Goal: Task Accomplishment & Management: Use online tool/utility

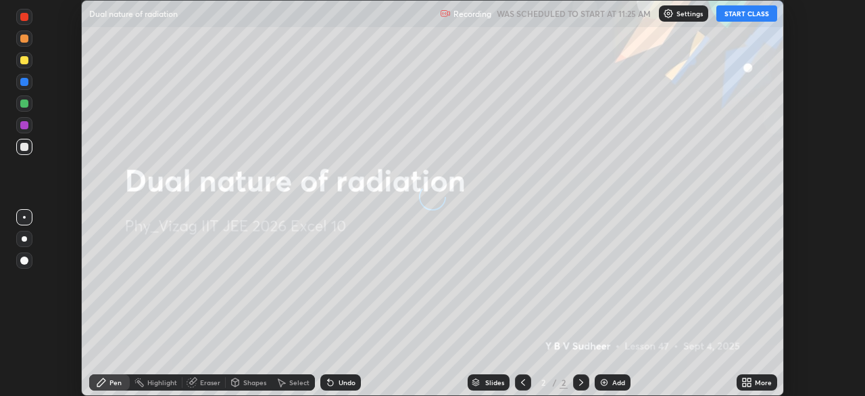
scroll to position [396, 865]
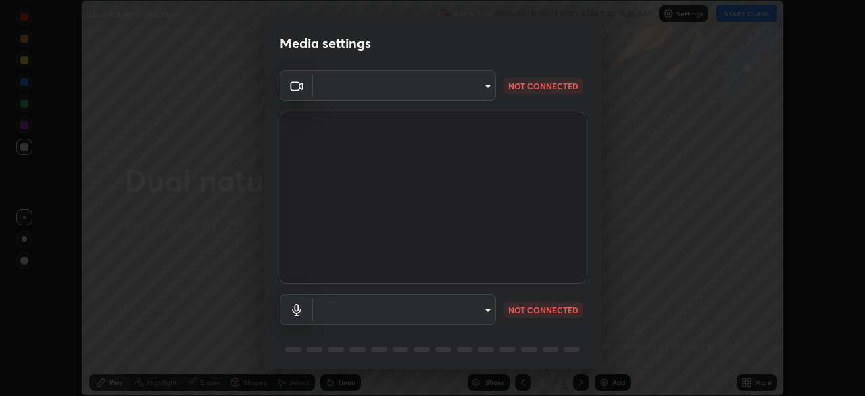
type input "b7708c8938eb645677ea8461e7e65ca52b5b38e867a8e1cbb7878e4040da6199"
type input "default"
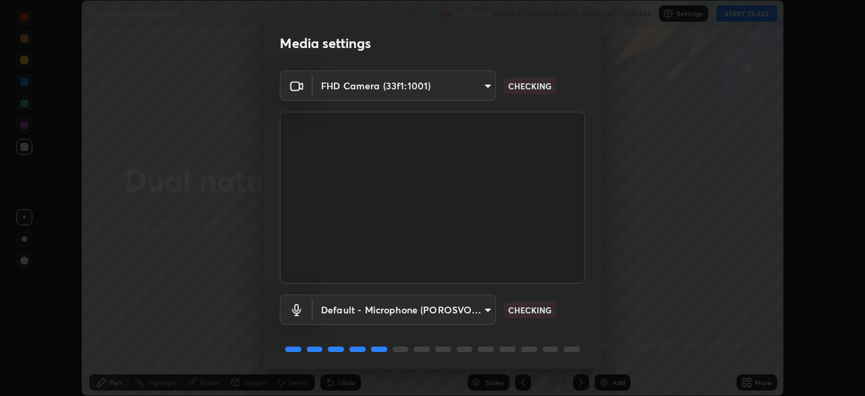
scroll to position [48, 0]
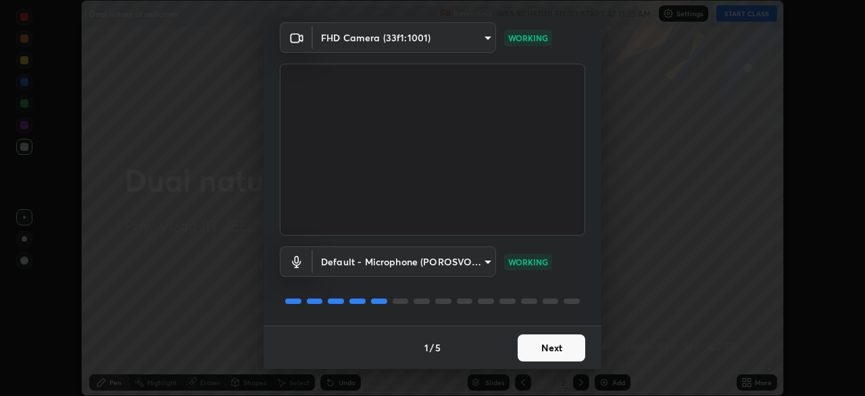
click at [548, 342] on button "Next" at bounding box center [552, 347] width 68 height 27
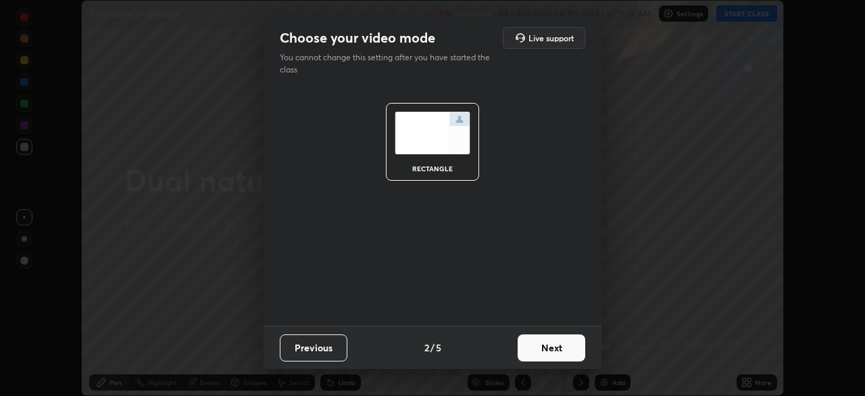
click at [554, 346] on button "Next" at bounding box center [552, 347] width 68 height 27
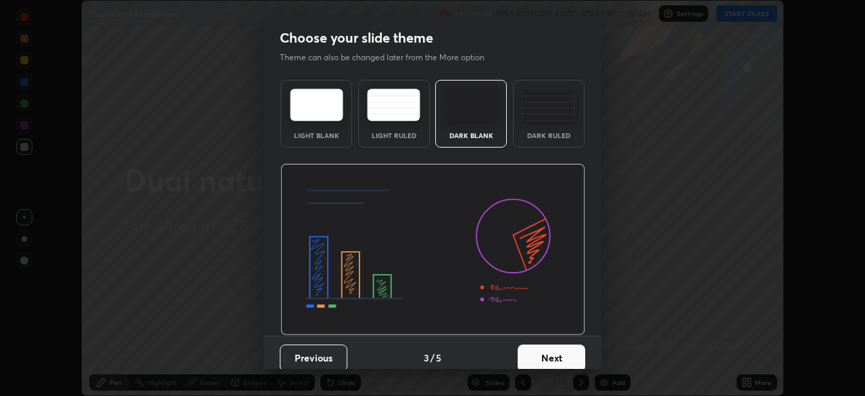
click at [554, 124] on div "Dark Ruled" at bounding box center [549, 114] width 72 height 68
click at [546, 357] on button "Next" at bounding box center [552, 357] width 68 height 27
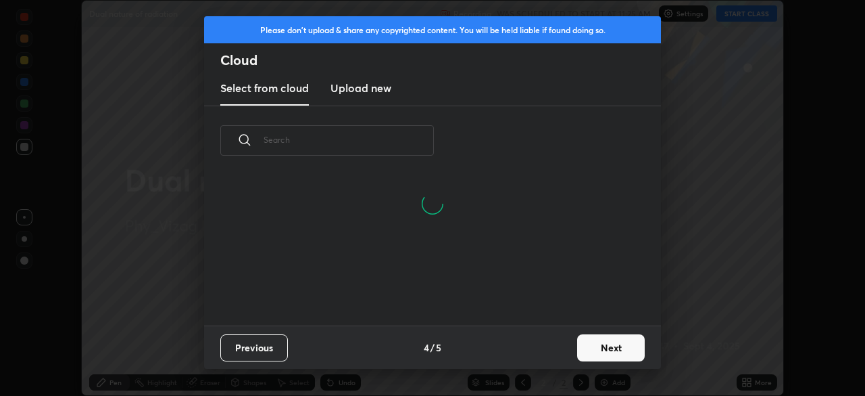
click at [589, 349] on button "Next" at bounding box center [611, 347] width 68 height 27
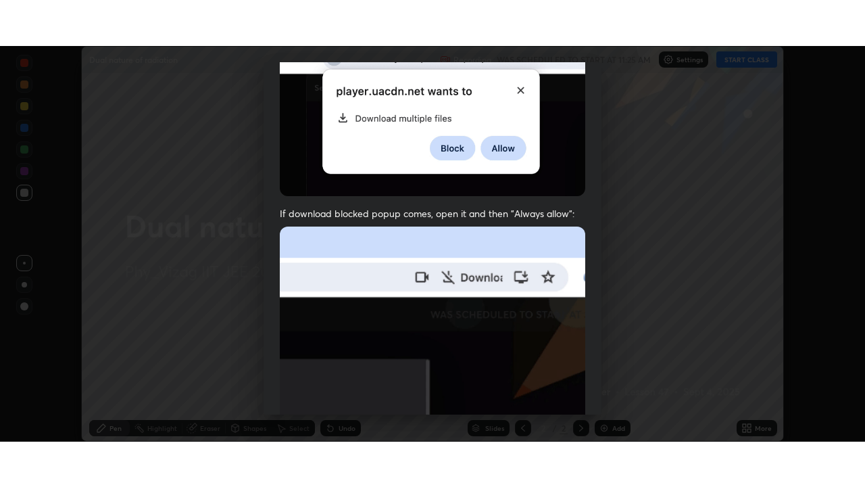
scroll to position [324, 0]
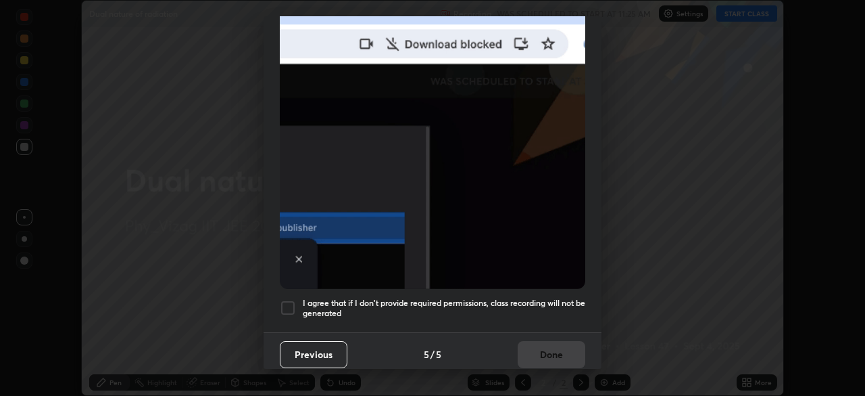
click at [294, 300] on div at bounding box center [288, 308] width 16 height 16
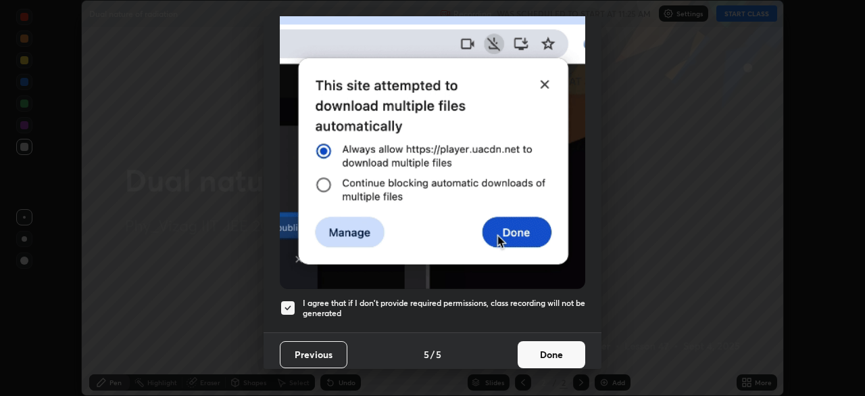
click at [541, 350] on button "Done" at bounding box center [552, 354] width 68 height 27
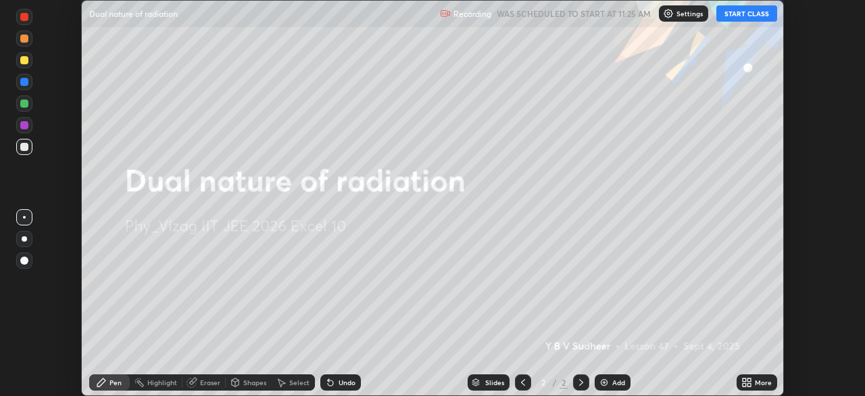
click at [607, 381] on img at bounding box center [604, 382] width 11 height 11
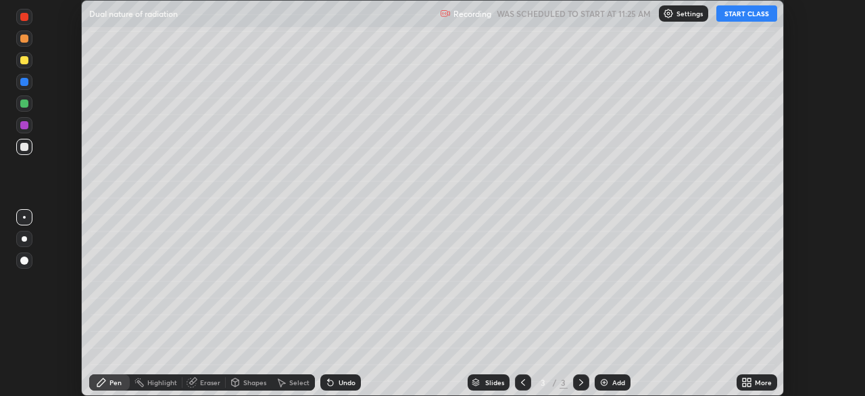
click at [750, 382] on icon at bounding box center [747, 382] width 11 height 11
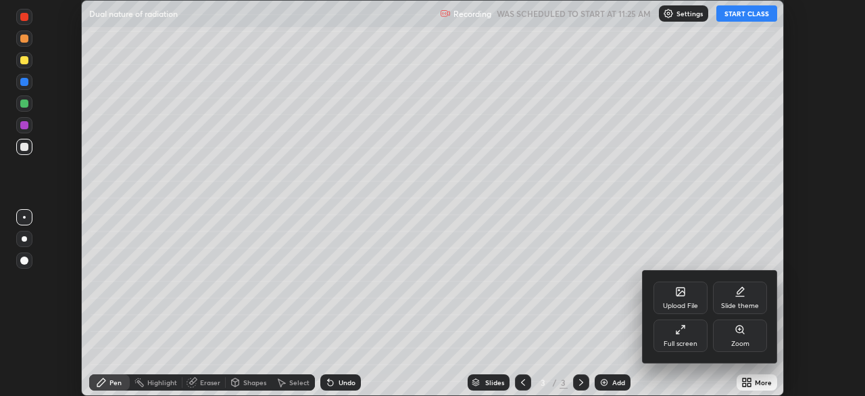
click at [684, 336] on div "Full screen" at bounding box center [681, 335] width 54 height 32
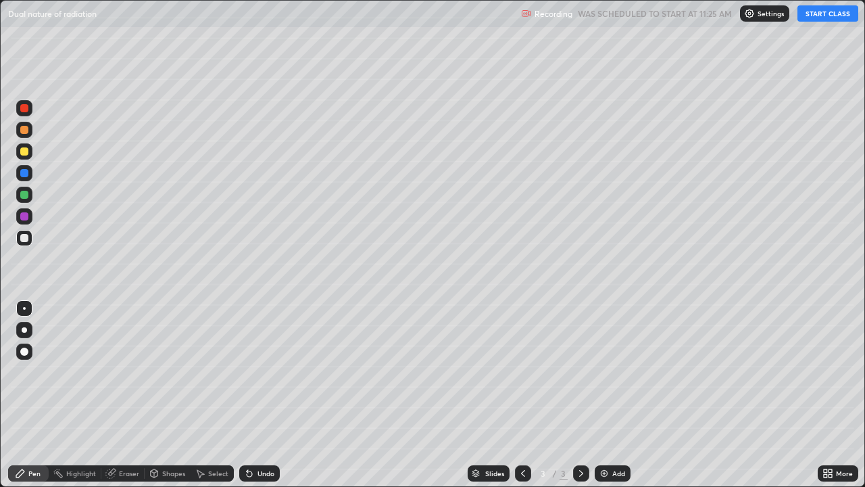
scroll to position [487, 865]
click at [819, 15] on button "START CLASS" at bounding box center [828, 13] width 61 height 16
click at [30, 331] on div at bounding box center [24, 330] width 16 height 16
click at [257, 395] on div "Undo" at bounding box center [259, 473] width 41 height 16
click at [264, 395] on div "Undo" at bounding box center [266, 473] width 17 height 7
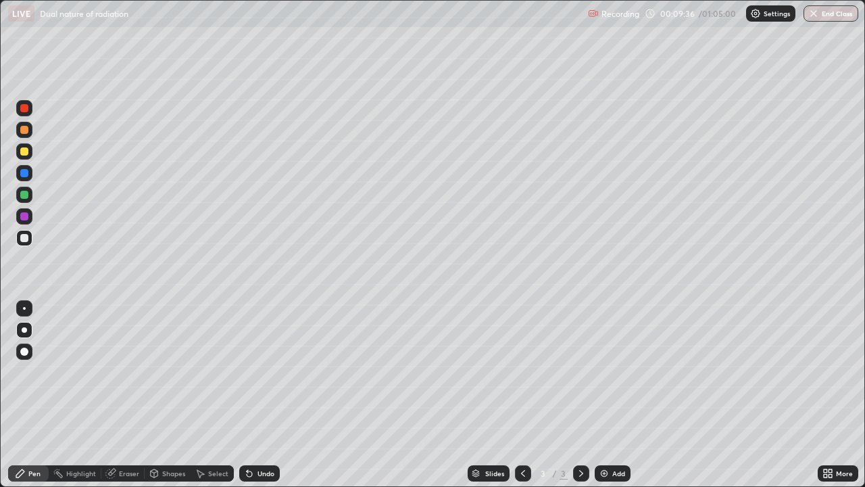
click at [606, 395] on img at bounding box center [604, 473] width 11 height 11
click at [522, 395] on icon at bounding box center [523, 473] width 11 height 11
click at [580, 395] on icon at bounding box center [581, 473] width 11 height 11
click at [599, 395] on img at bounding box center [604, 473] width 11 height 11
click at [522, 395] on icon at bounding box center [523, 473] width 11 height 11
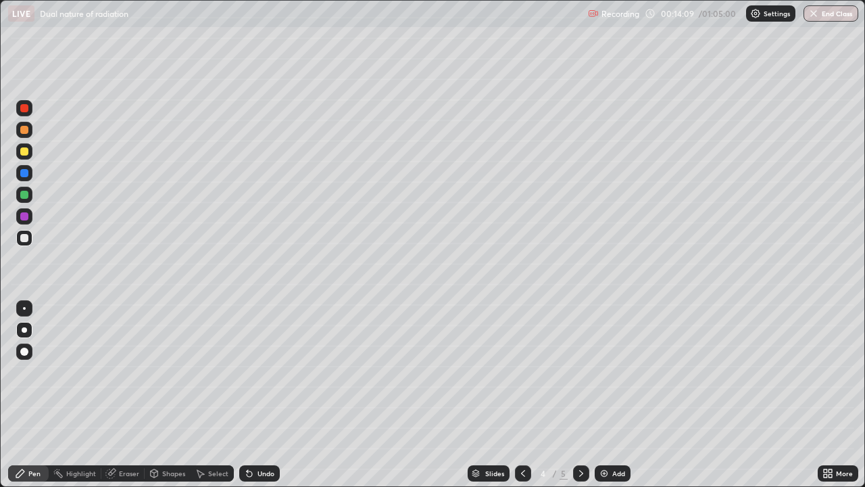
click at [580, 395] on icon at bounding box center [581, 473] width 11 height 11
click at [600, 395] on img at bounding box center [604, 473] width 11 height 11
click at [605, 395] on img at bounding box center [604, 473] width 11 height 11
click at [261, 395] on div "Undo" at bounding box center [259, 473] width 41 height 16
click at [260, 395] on div "Undo" at bounding box center [266, 473] width 17 height 7
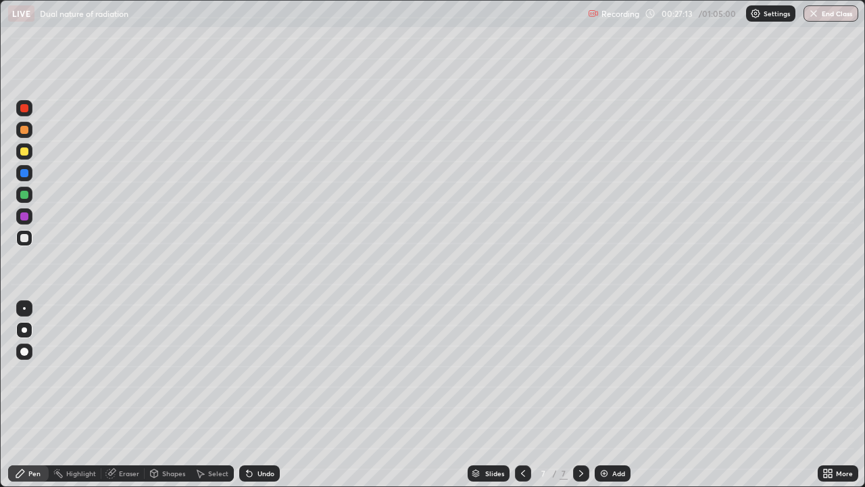
click at [254, 395] on div "Undo" at bounding box center [259, 473] width 41 height 16
click at [258, 395] on div "Undo" at bounding box center [266, 473] width 17 height 7
click at [258, 395] on div "Undo" at bounding box center [259, 473] width 41 height 16
click at [127, 395] on div "Eraser" at bounding box center [129, 473] width 20 height 7
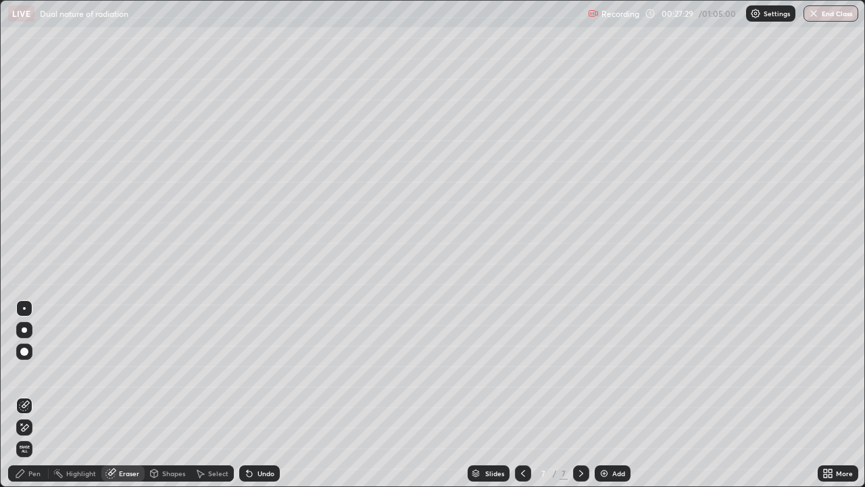
click at [41, 395] on div "Pen" at bounding box center [28, 473] width 41 height 16
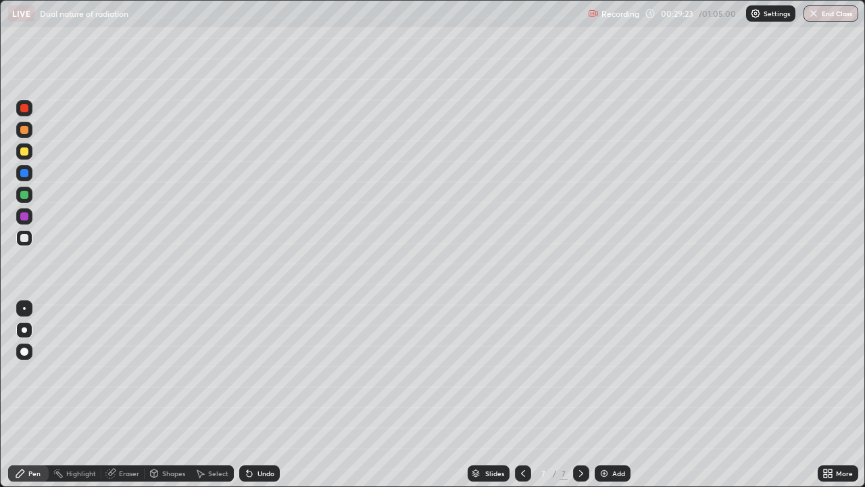
click at [608, 395] on div "Add" at bounding box center [613, 473] width 36 height 16
click at [28, 151] on div at bounding box center [24, 151] width 8 height 8
click at [523, 395] on icon at bounding box center [523, 473] width 11 height 11
click at [580, 395] on icon at bounding box center [581, 473] width 11 height 11
click at [255, 395] on div "Undo" at bounding box center [259, 473] width 41 height 16
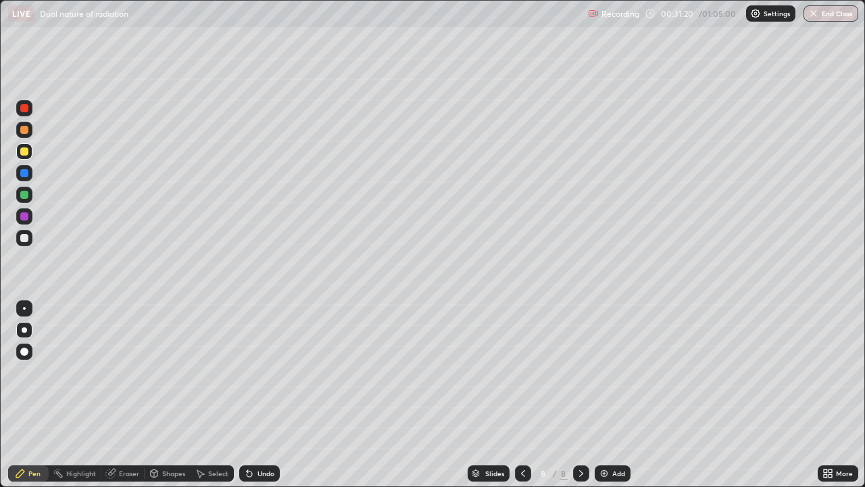
click at [255, 395] on div "Undo" at bounding box center [259, 473] width 41 height 16
click at [170, 395] on div "Shapes" at bounding box center [173, 473] width 23 height 7
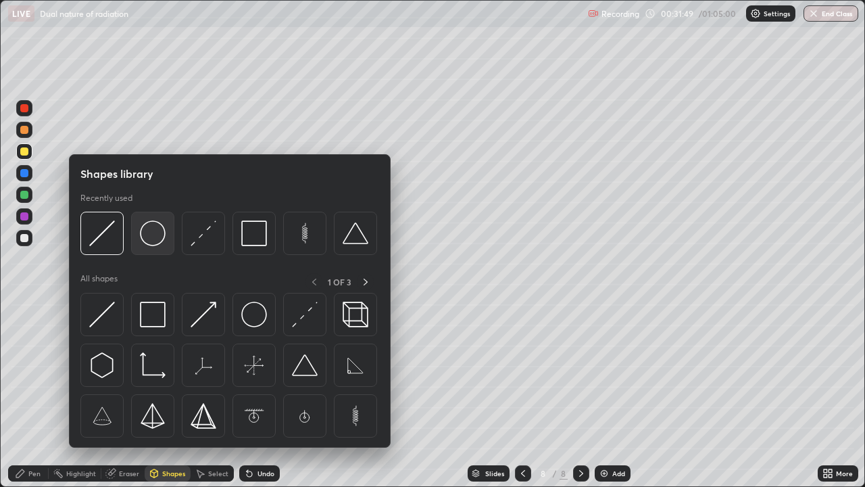
click at [162, 239] on img at bounding box center [153, 233] width 26 height 26
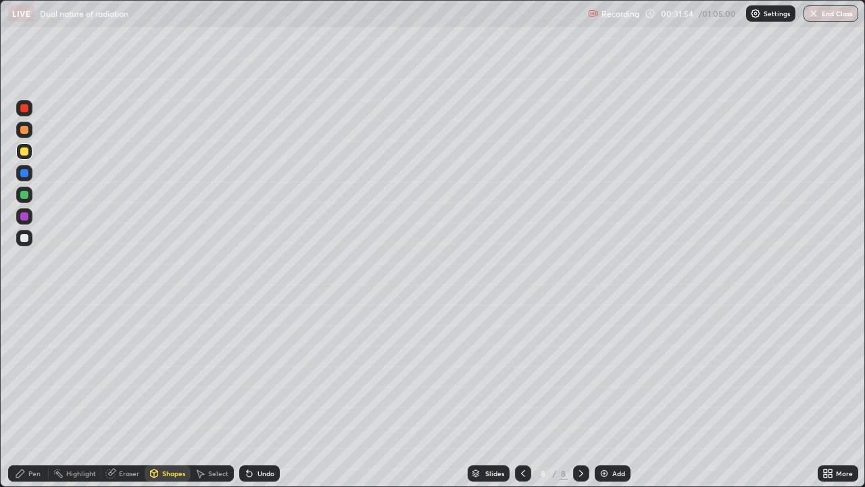
click at [38, 395] on div "Pen" at bounding box center [34, 473] width 12 height 7
click at [164, 395] on div "Shapes" at bounding box center [173, 473] width 23 height 7
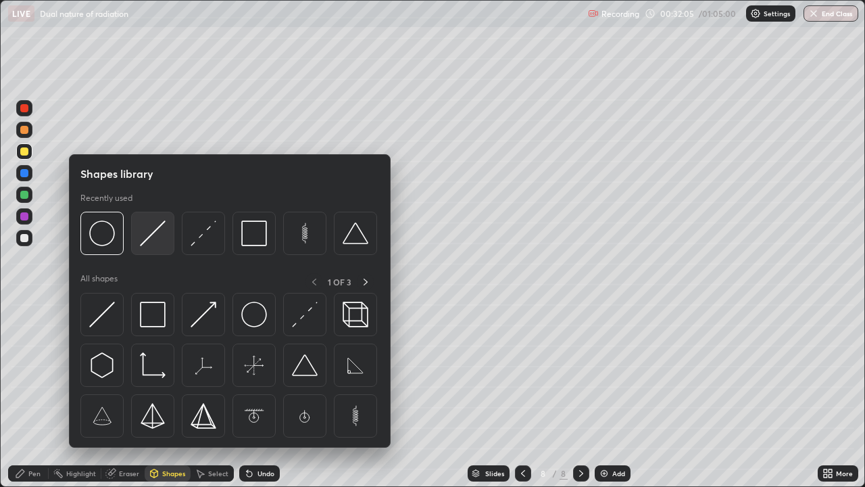
click at [154, 239] on img at bounding box center [153, 233] width 26 height 26
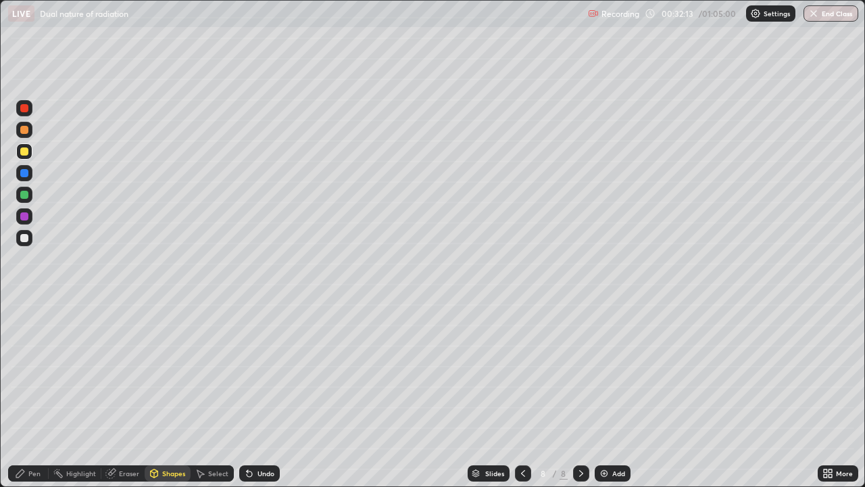
click at [38, 395] on div "Pen" at bounding box center [28, 473] width 41 height 16
click at [168, 395] on div "Shapes" at bounding box center [173, 473] width 23 height 7
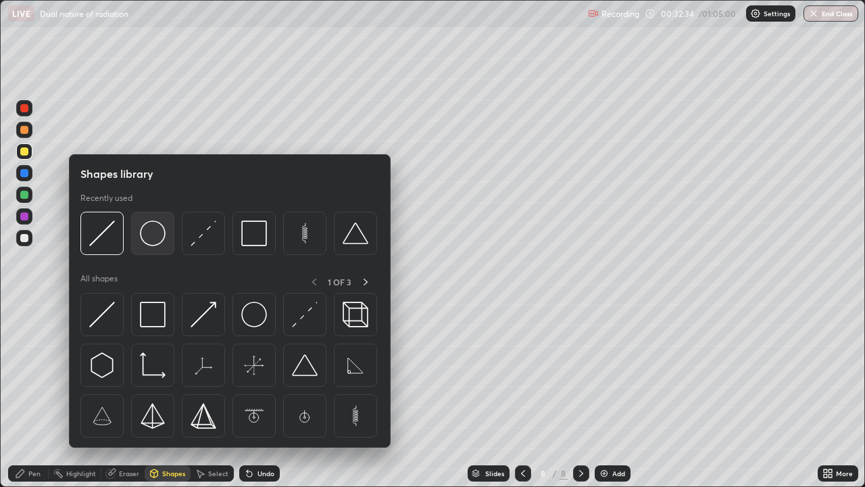
click at [161, 241] on img at bounding box center [153, 233] width 26 height 26
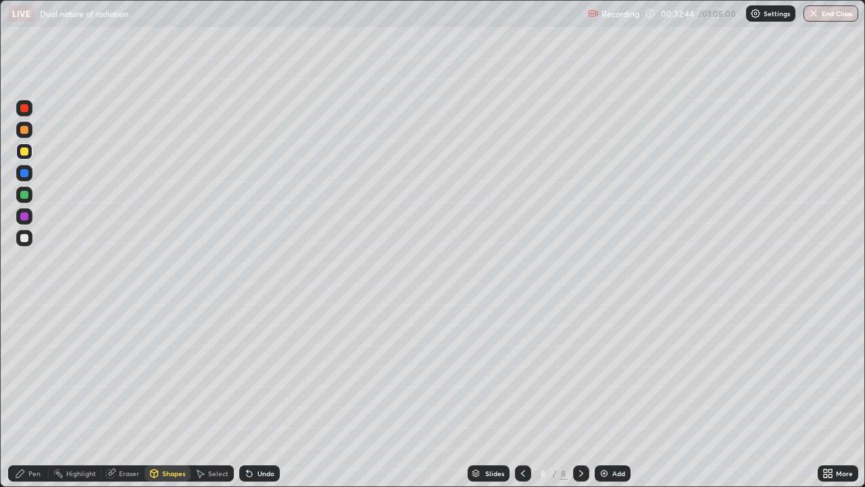
click at [36, 395] on div "Pen" at bounding box center [34, 473] width 12 height 7
click at [170, 395] on div "Shapes" at bounding box center [173, 473] width 23 height 7
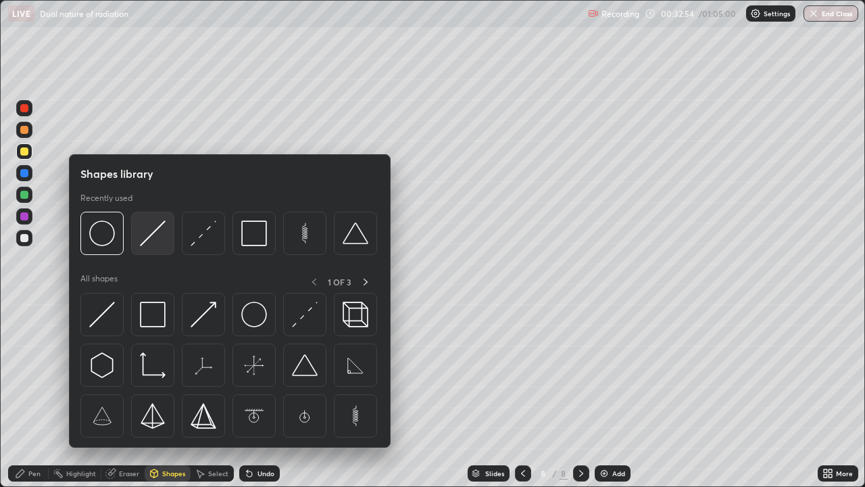
click at [158, 242] on img at bounding box center [153, 233] width 26 height 26
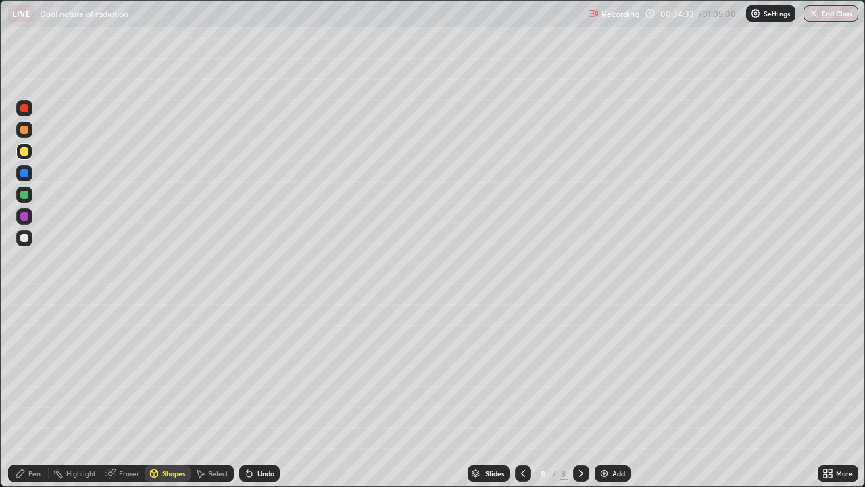
click at [126, 395] on div "Eraser" at bounding box center [129, 473] width 20 height 7
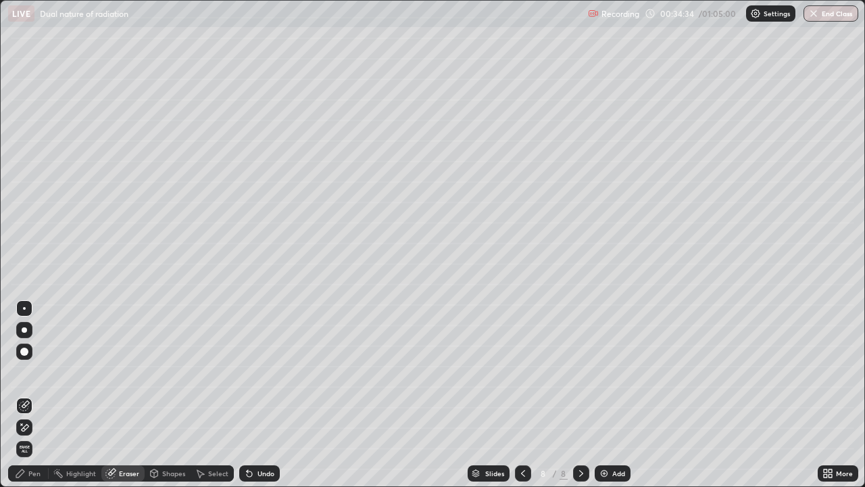
click at [24, 395] on icon at bounding box center [20, 473] width 11 height 11
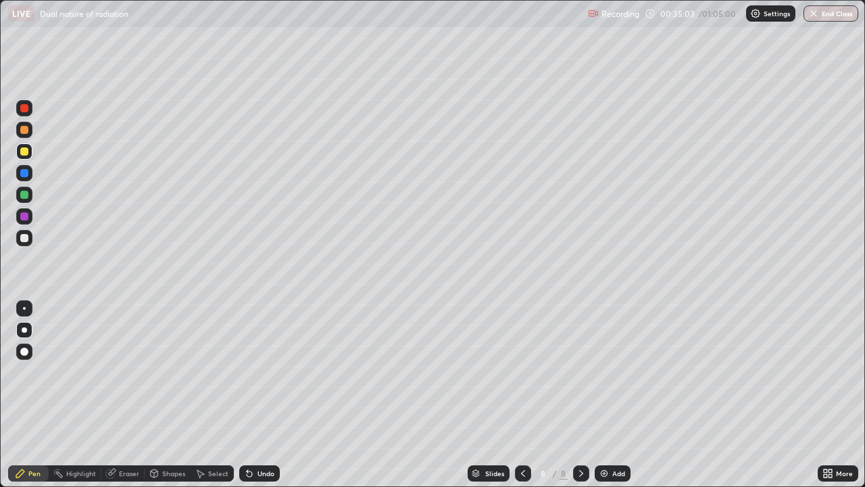
click at [169, 395] on div "Shapes" at bounding box center [173, 473] width 23 height 7
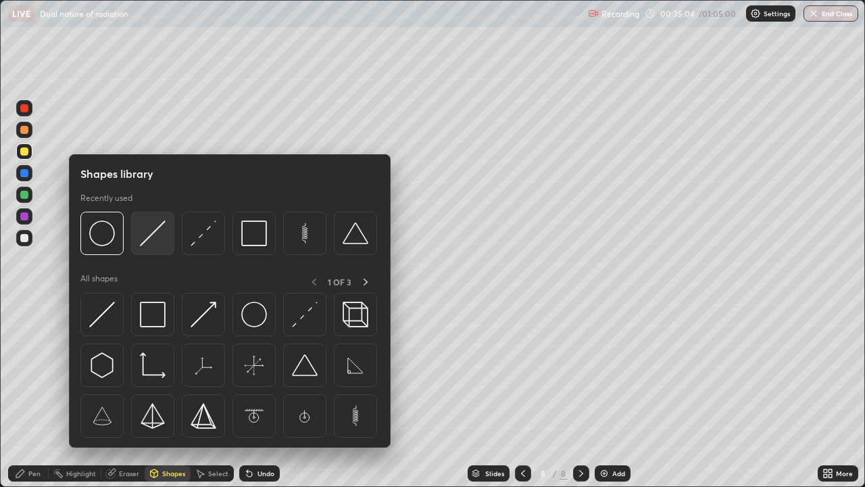
click at [148, 243] on img at bounding box center [153, 233] width 26 height 26
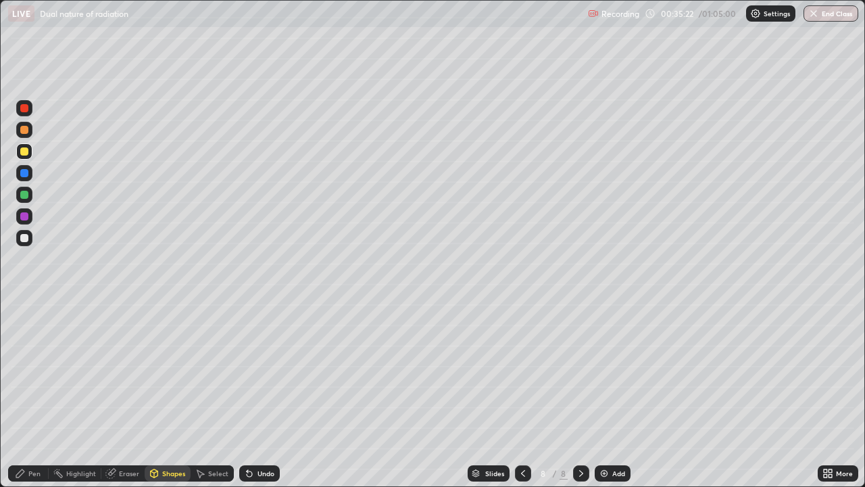
click at [36, 395] on div "Pen" at bounding box center [34, 473] width 12 height 7
click at [28, 239] on div at bounding box center [24, 238] width 8 height 8
click at [164, 395] on div "Shapes" at bounding box center [168, 473] width 46 height 16
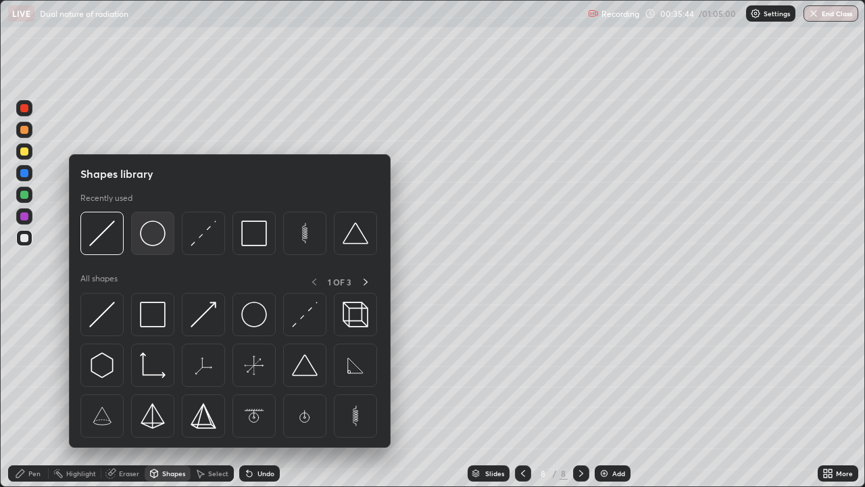
click at [160, 222] on img at bounding box center [153, 233] width 26 height 26
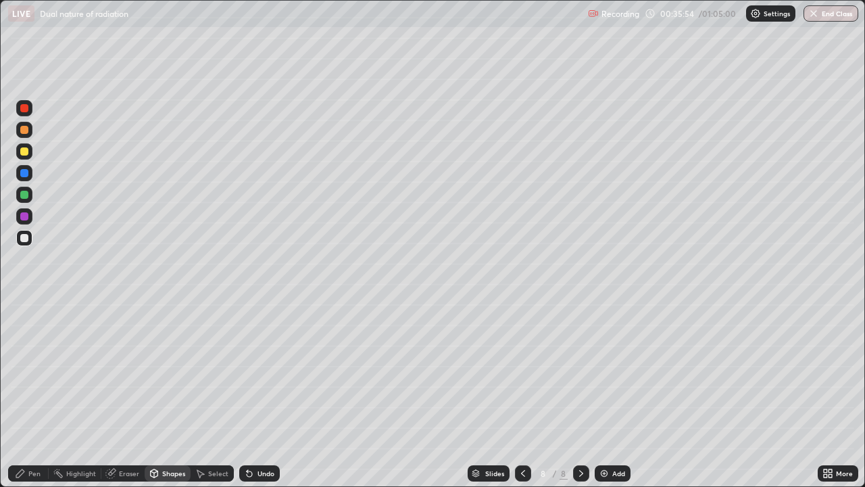
click at [178, 395] on div "Shapes" at bounding box center [168, 473] width 46 height 16
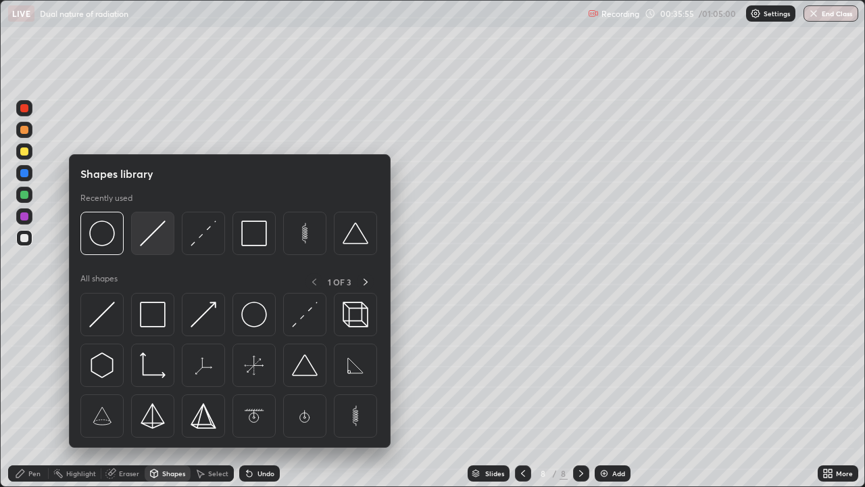
click at [157, 235] on img at bounding box center [153, 233] width 26 height 26
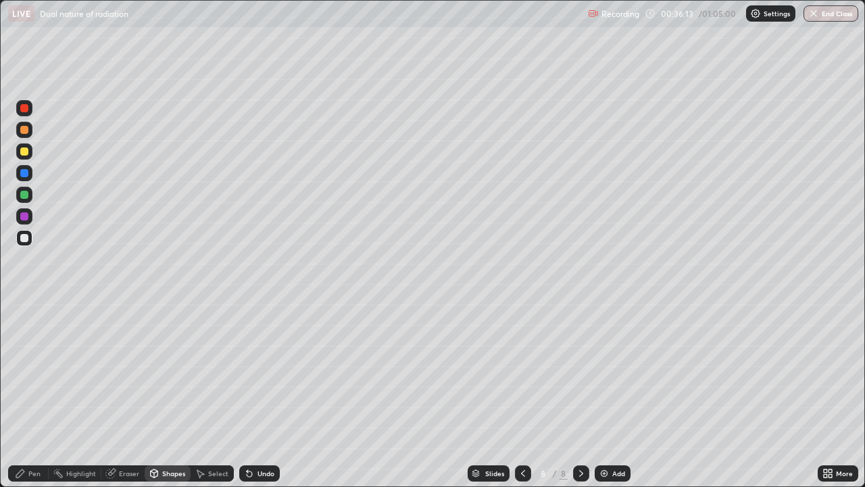
click at [34, 395] on div "Pen" at bounding box center [34, 473] width 12 height 7
click at [104, 395] on div "Eraser" at bounding box center [122, 473] width 43 height 27
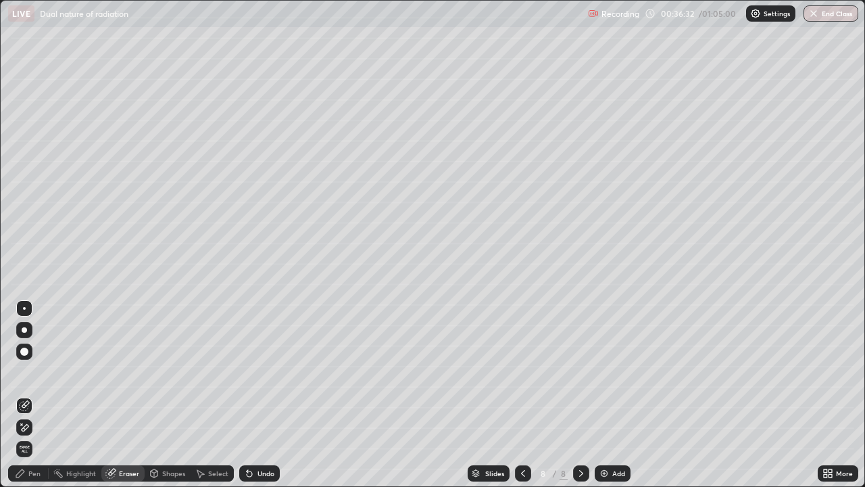
click at [32, 395] on div "Pen" at bounding box center [34, 473] width 12 height 7
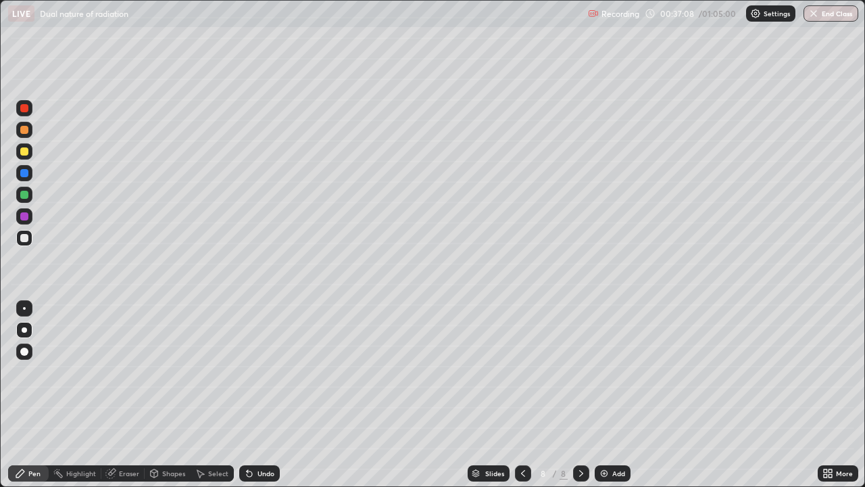
click at [260, 395] on div "Undo" at bounding box center [266, 473] width 17 height 7
click at [264, 395] on div "Undo" at bounding box center [266, 473] width 17 height 7
click at [122, 395] on div "Eraser" at bounding box center [129, 473] width 20 height 7
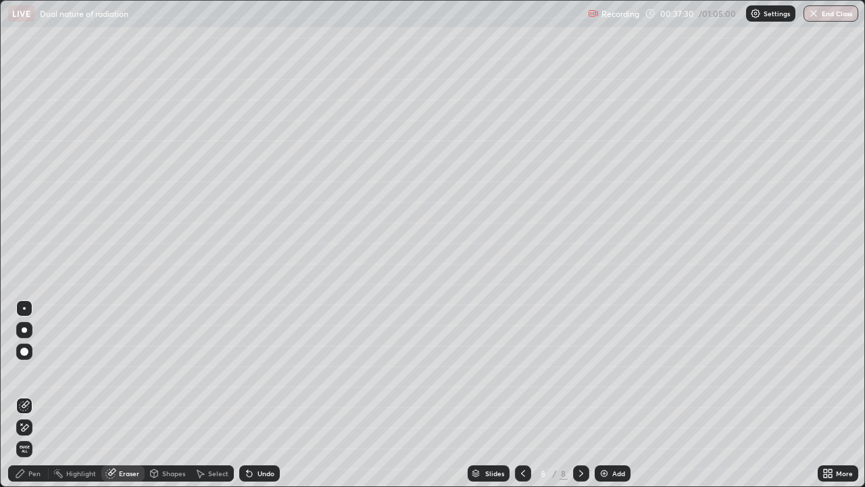
click at [33, 395] on div "Pen" at bounding box center [34, 473] width 12 height 7
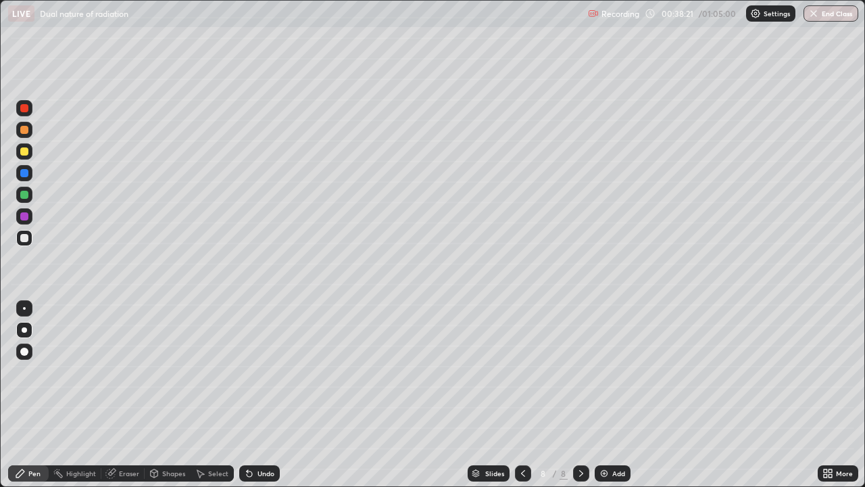
click at [606, 395] on img at bounding box center [604, 473] width 11 height 11
click at [247, 395] on icon at bounding box center [247, 470] width 1 height 1
click at [25, 151] on div at bounding box center [24, 151] width 8 height 8
click at [522, 395] on icon at bounding box center [523, 473] width 11 height 11
click at [579, 395] on icon at bounding box center [581, 473] width 4 height 7
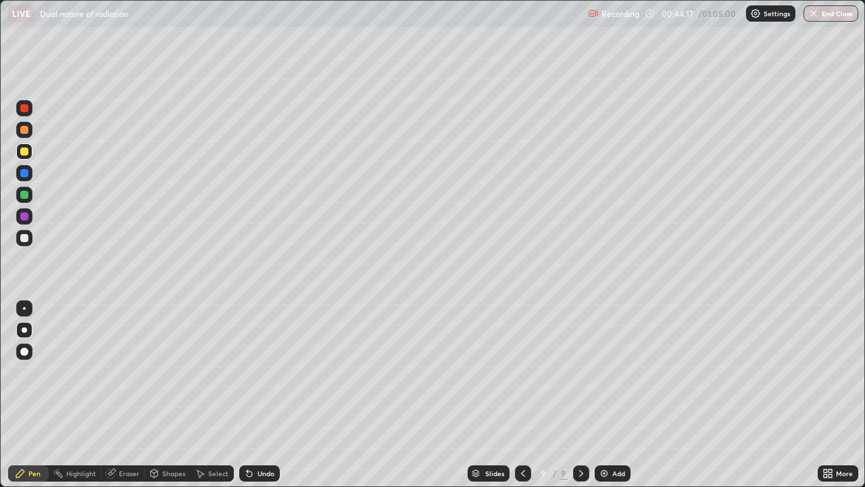
click at [264, 395] on div "Undo" at bounding box center [266, 473] width 17 height 7
click at [255, 395] on div "Undo" at bounding box center [259, 473] width 41 height 16
click at [258, 395] on div "Undo" at bounding box center [266, 473] width 17 height 7
click at [28, 105] on div at bounding box center [24, 108] width 8 height 8
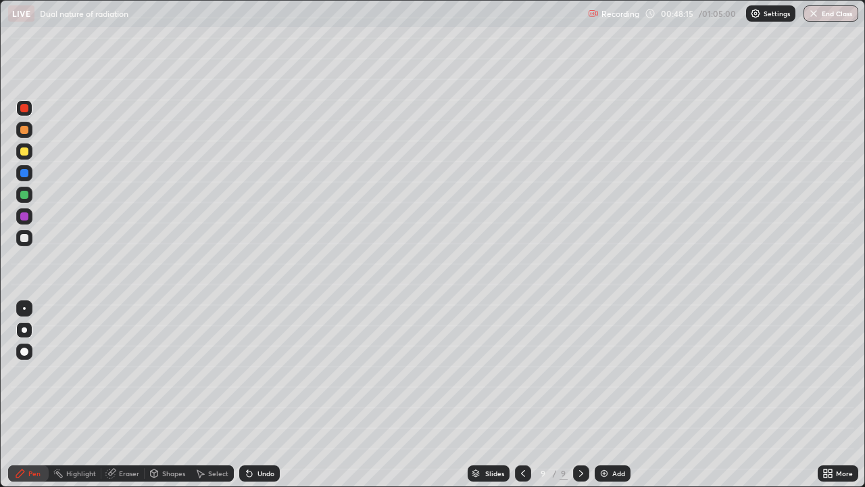
click at [121, 395] on div "Eraser" at bounding box center [129, 473] width 20 height 7
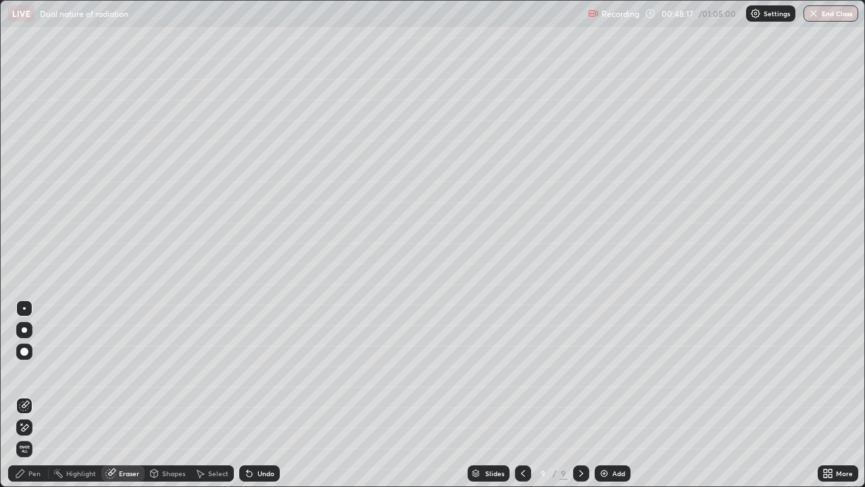
click at [33, 395] on div "Pen" at bounding box center [34, 473] width 12 height 7
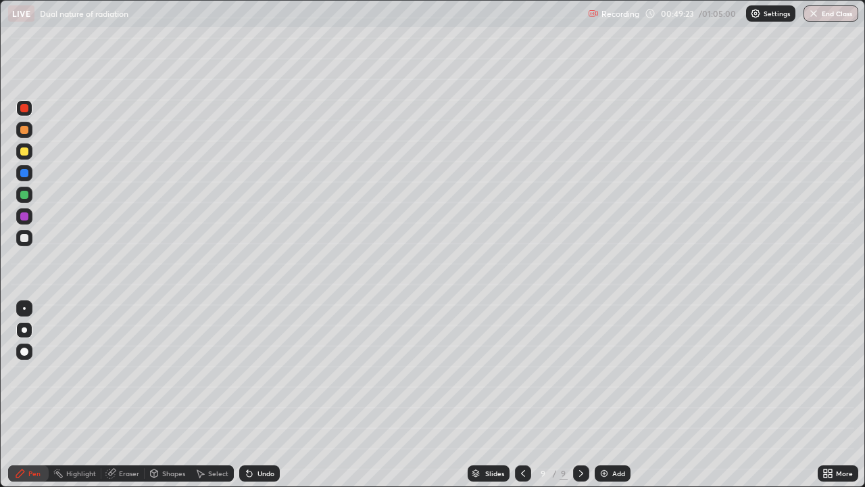
click at [253, 395] on div "Undo" at bounding box center [259, 473] width 41 height 16
click at [522, 395] on icon at bounding box center [523, 473] width 11 height 11
click at [580, 395] on icon at bounding box center [581, 473] width 11 height 11
click at [818, 16] on img "button" at bounding box center [814, 13] width 11 height 11
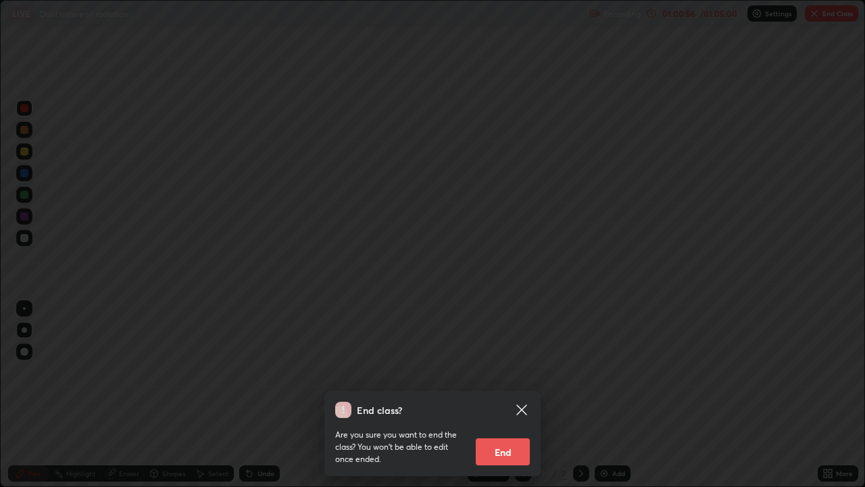
click at [504, 395] on button "End" at bounding box center [503, 451] width 54 height 27
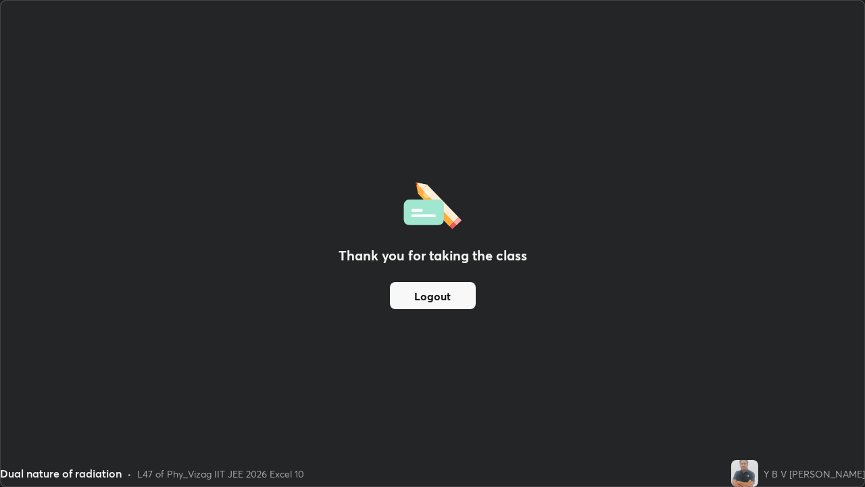
click at [435, 296] on button "Logout" at bounding box center [433, 295] width 86 height 27
